Goal: Learn about a topic

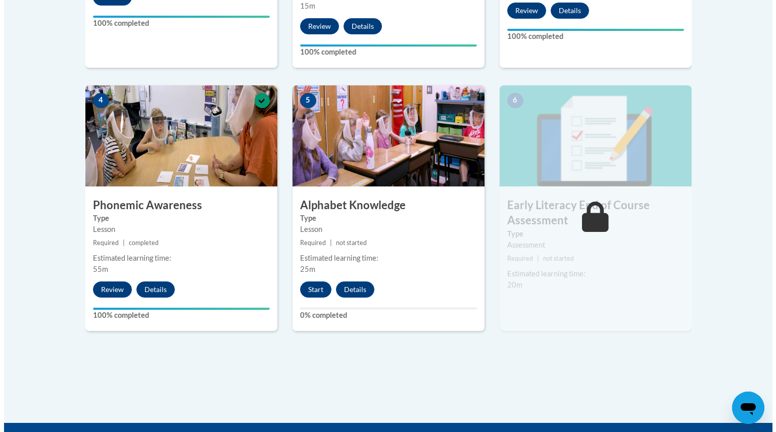
scroll to position [534, 0]
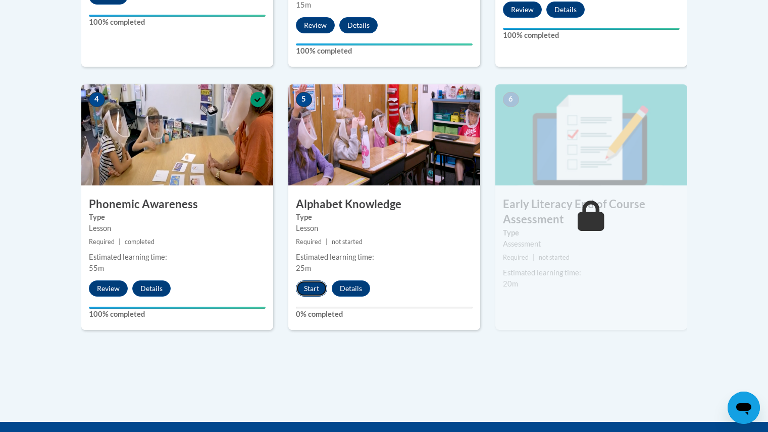
click at [312, 292] on button "Start" at bounding box center [311, 288] width 31 height 16
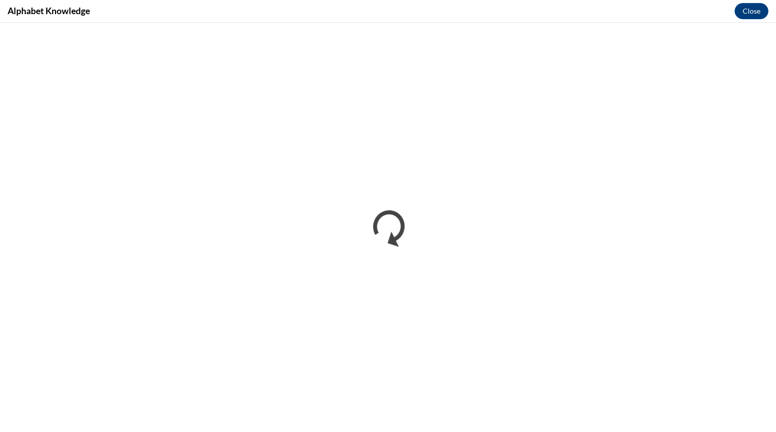
scroll to position [0, 0]
